Goal: Information Seeking & Learning: Learn about a topic

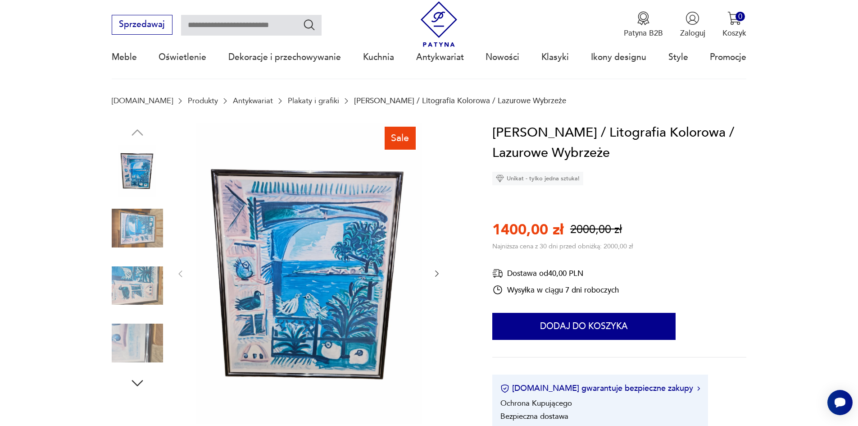
scroll to position [135, 0]
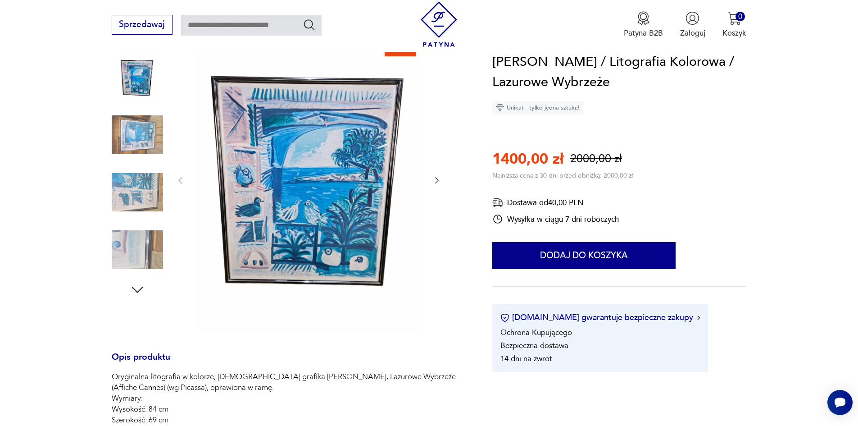
click at [440, 181] on icon "button" at bounding box center [437, 180] width 9 height 9
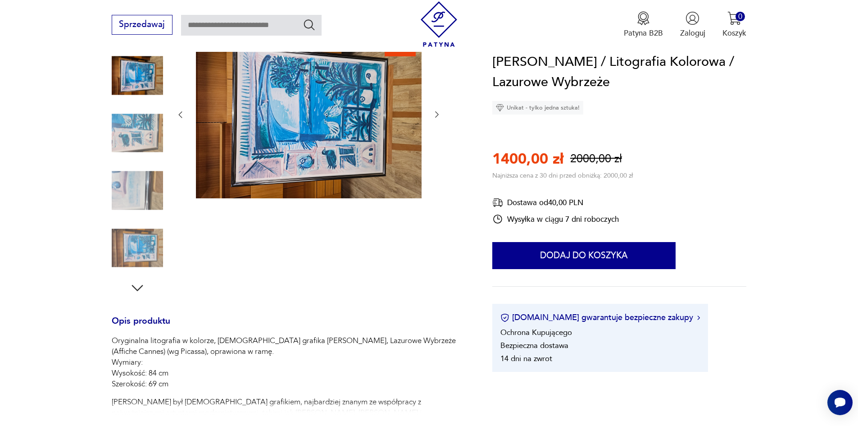
click at [440, 181] on div at bounding box center [309, 114] width 266 height 171
click at [438, 116] on icon "button" at bounding box center [437, 114] width 9 height 9
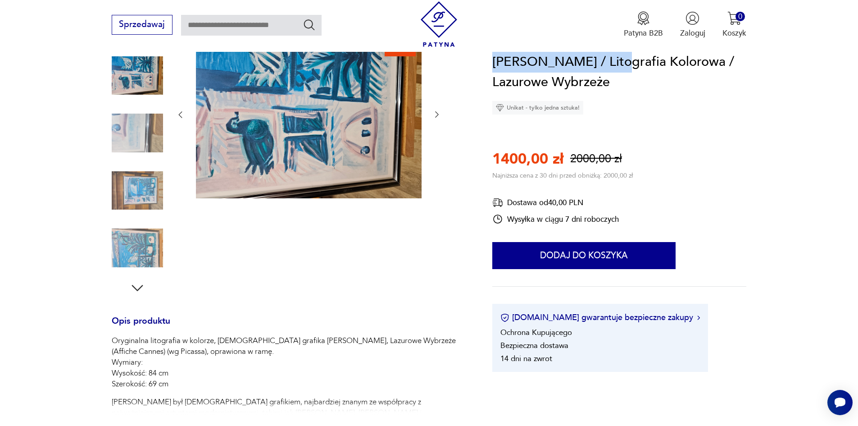
drag, startPoint x: 494, startPoint y: 62, endPoint x: 618, endPoint y: 62, distance: 123.9
click at [618, 62] on h1 "[PERSON_NAME] / Litografia Kolorowa / Lazurowe Wybrzeże" at bounding box center [620, 72] width 254 height 41
copy h1 "[PERSON_NAME]"
click at [142, 241] on img at bounding box center [137, 247] width 51 height 51
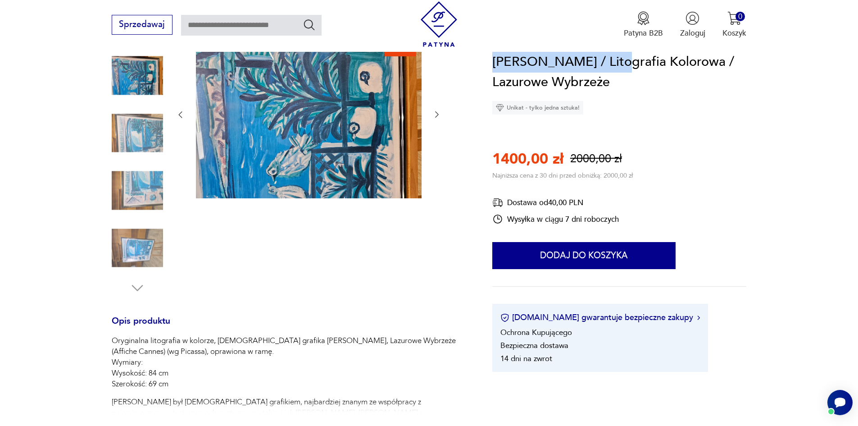
click at [142, 184] on img at bounding box center [137, 190] width 51 height 51
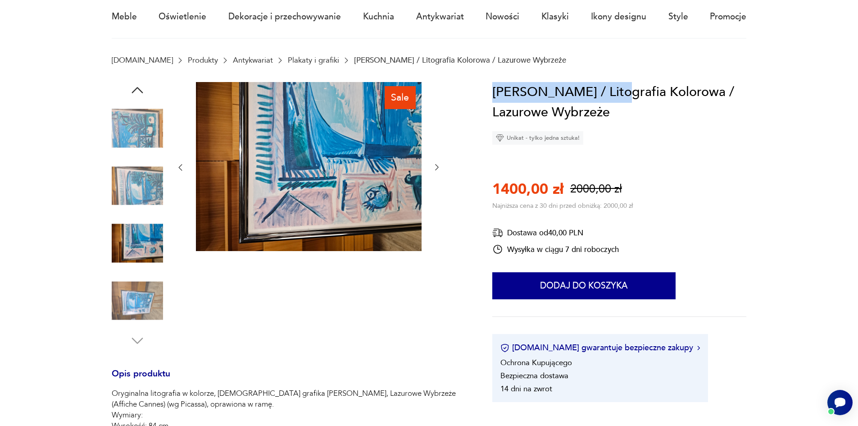
scroll to position [0, 0]
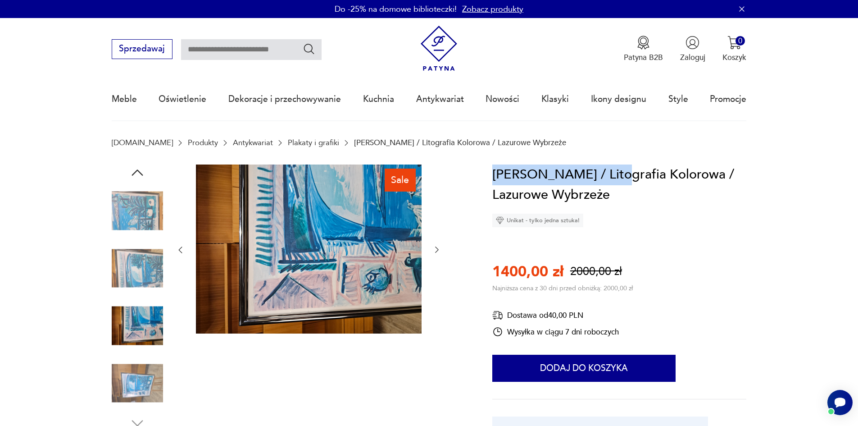
click at [352, 225] on img at bounding box center [309, 248] width 226 height 169
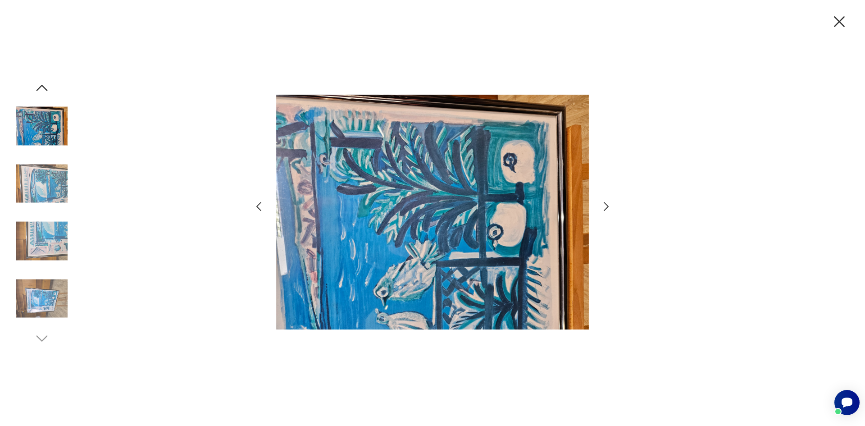
click at [614, 202] on div at bounding box center [432, 213] width 865 height 426
click at [608, 209] on icon "button" at bounding box center [606, 206] width 13 height 13
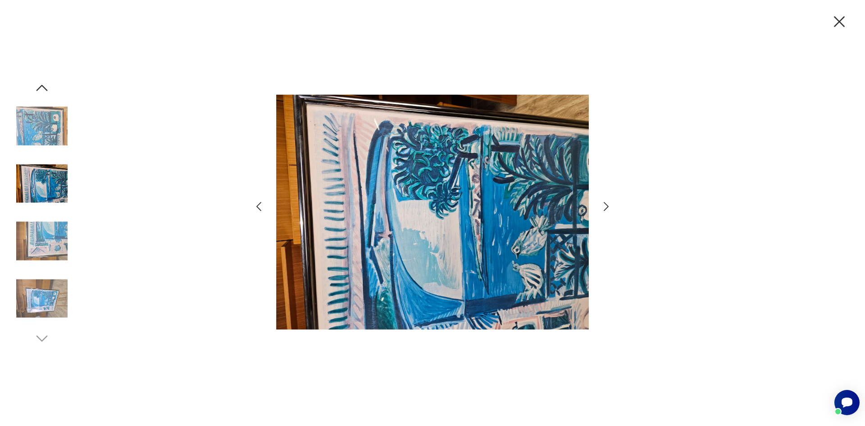
click at [608, 209] on icon "button" at bounding box center [606, 206] width 13 height 13
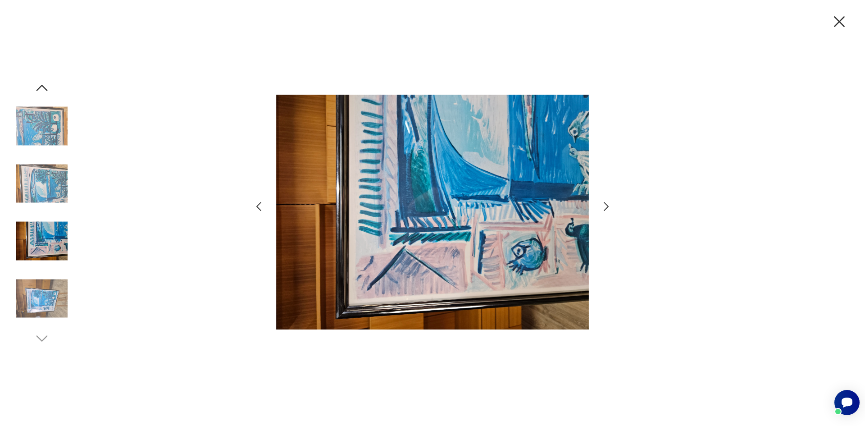
click at [608, 209] on icon "button" at bounding box center [606, 206] width 13 height 13
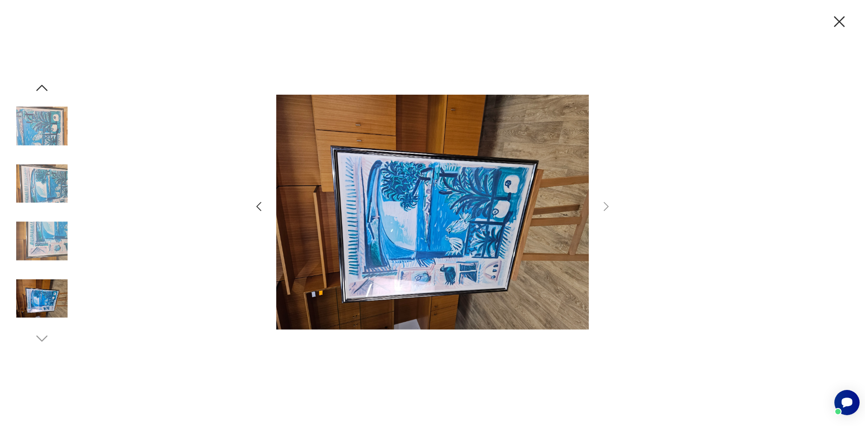
click at [838, 22] on icon "button" at bounding box center [839, 21] width 19 height 19
